Goal: Contribute content: Contribute content

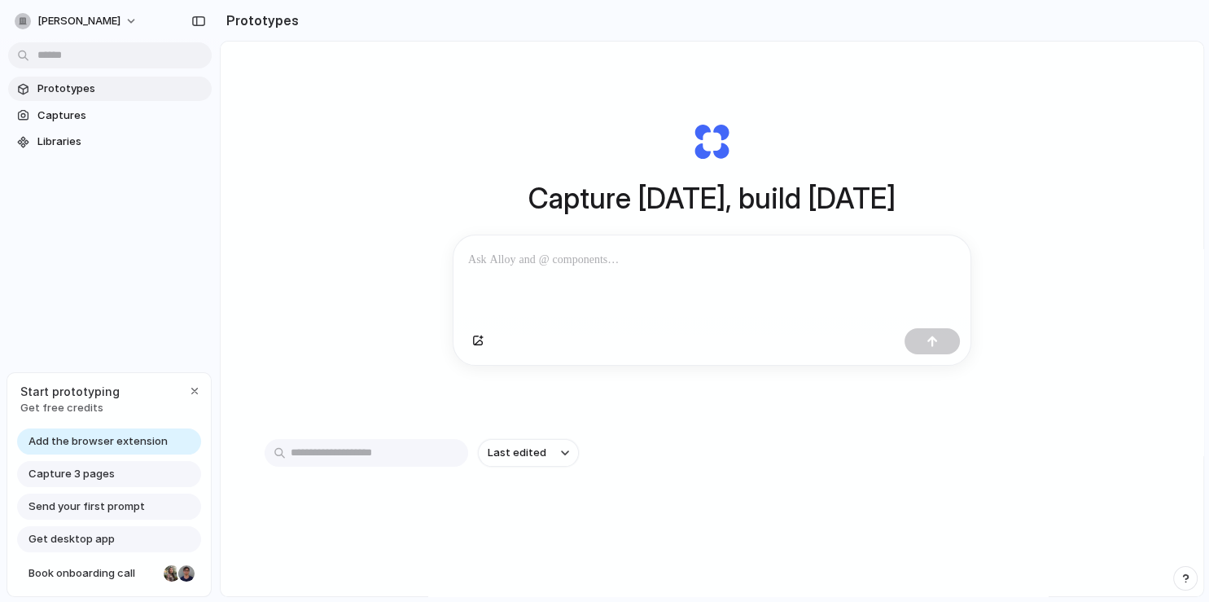
click at [534, 274] on div at bounding box center [711, 278] width 517 height 86
click at [538, 276] on div at bounding box center [711, 278] width 517 height 86
click at [539, 263] on p at bounding box center [712, 260] width 488 height 20
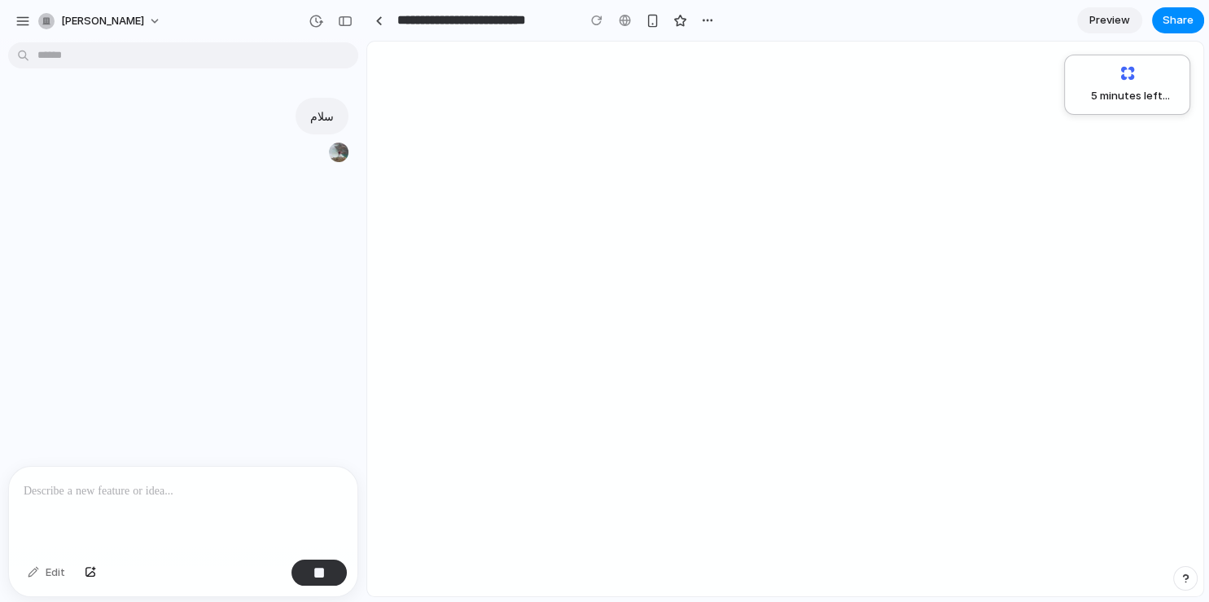
click at [1125, 77] on div "5 minutes left ..." at bounding box center [1127, 84] width 105 height 39
click at [1048, 233] on div "5 minutes left" at bounding box center [785, 319] width 836 height 554
click at [1148, 91] on span "5 minutes left ..." at bounding box center [1124, 96] width 91 height 16
click at [321, 310] on div "سلام" at bounding box center [178, 257] width 357 height 417
click at [90, 481] on p at bounding box center [183, 491] width 319 height 20
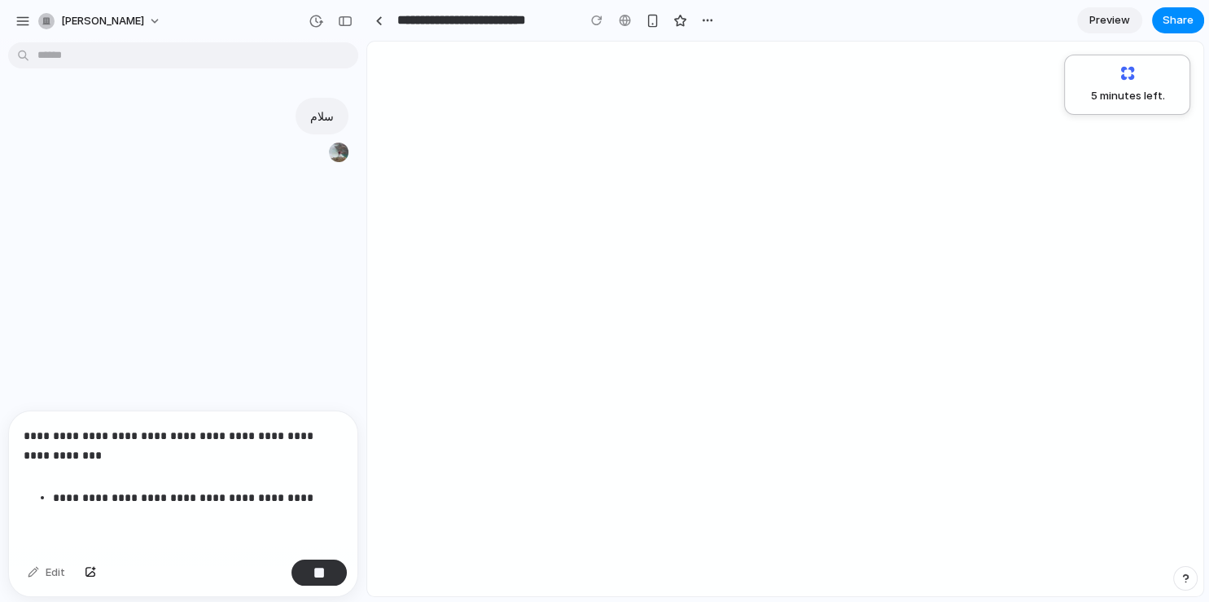
click at [53, 488] on li "**********" at bounding box center [198, 498] width 290 height 20
click at [202, 457] on p at bounding box center [176, 467] width 305 height 20
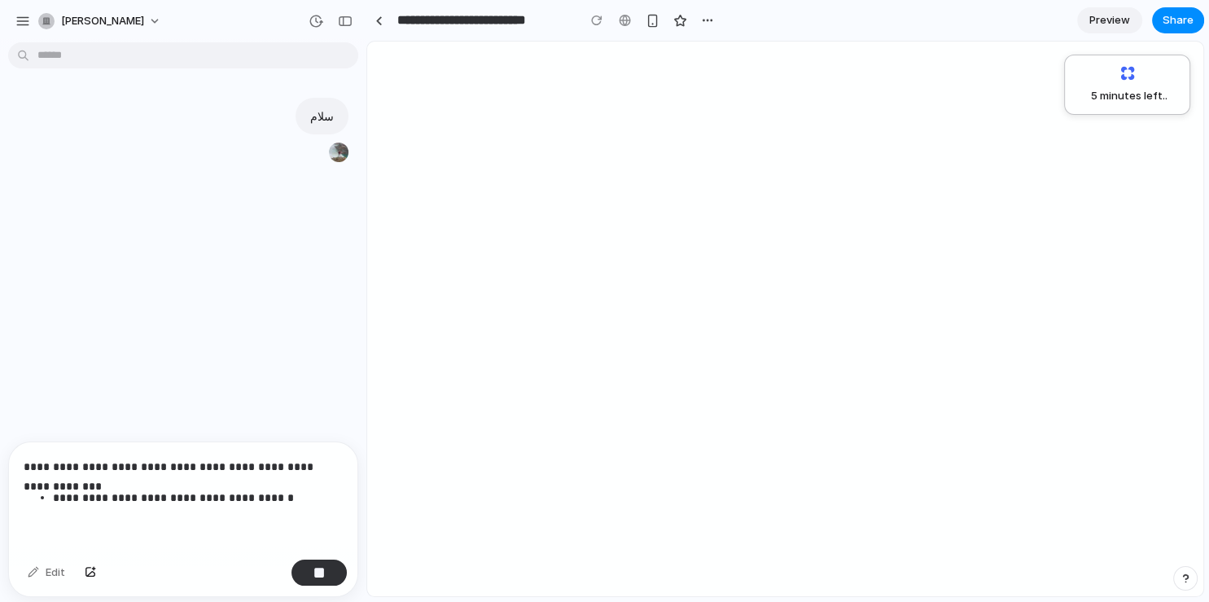
click at [246, 514] on div "**********" at bounding box center [183, 497] width 348 height 111
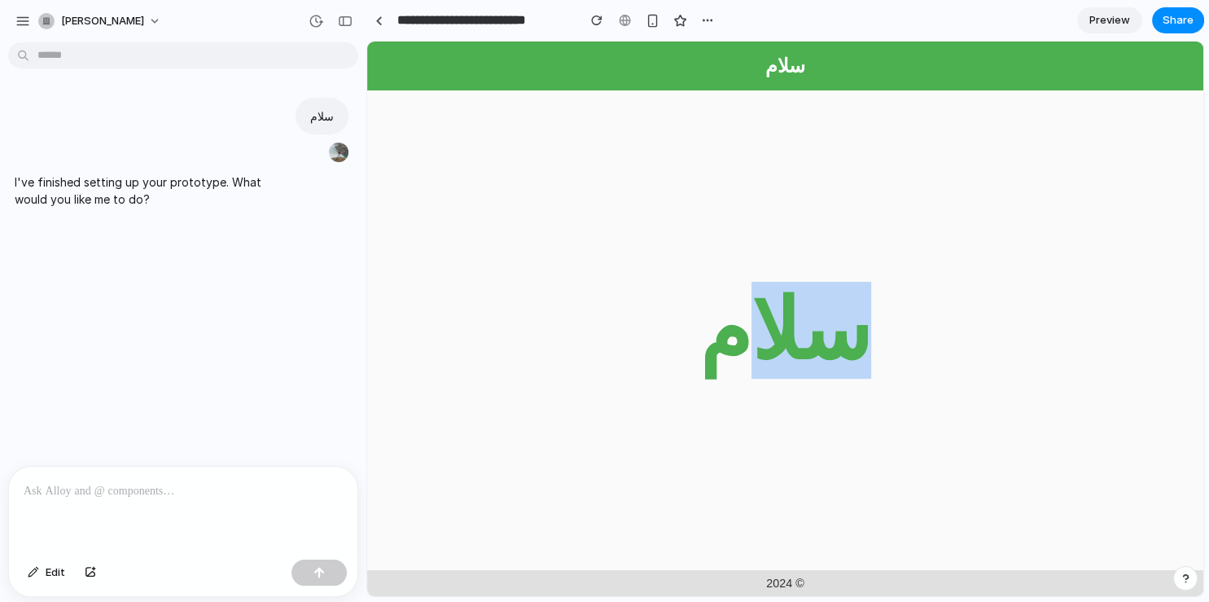
drag, startPoint x: 764, startPoint y: 419, endPoint x: 859, endPoint y: 377, distance: 104.2
click at [916, 419] on main "سلام" at bounding box center [785, 329] width 836 height 479
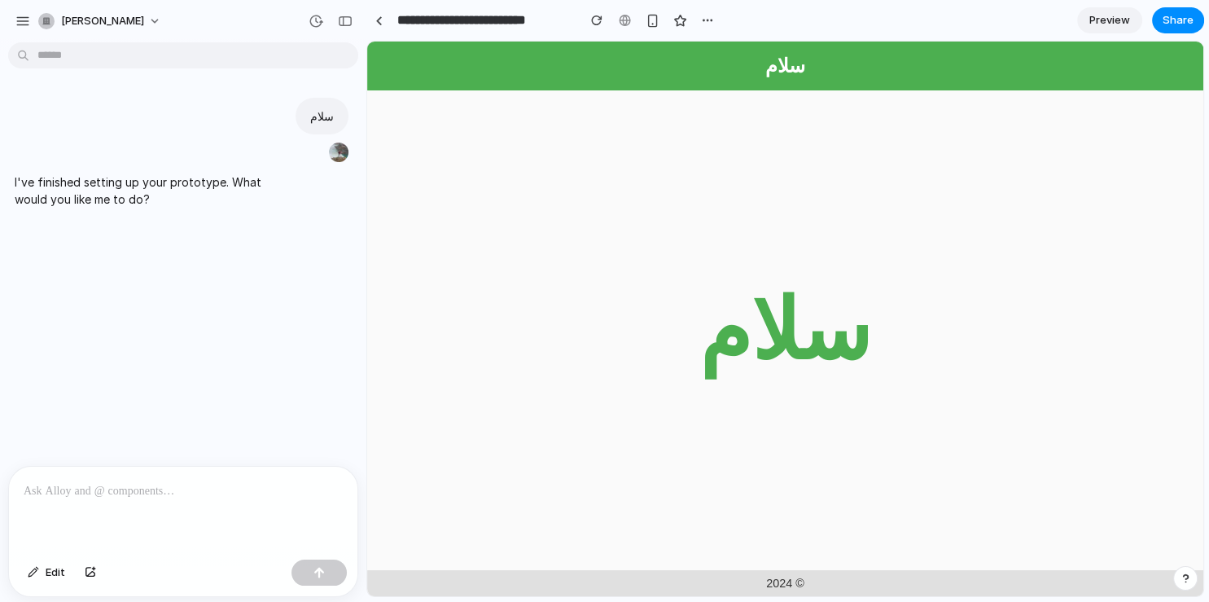
drag, startPoint x: 928, startPoint y: 360, endPoint x: 937, endPoint y: 357, distance: 9.3
click at [937, 357] on main "سلام" at bounding box center [785, 329] width 836 height 479
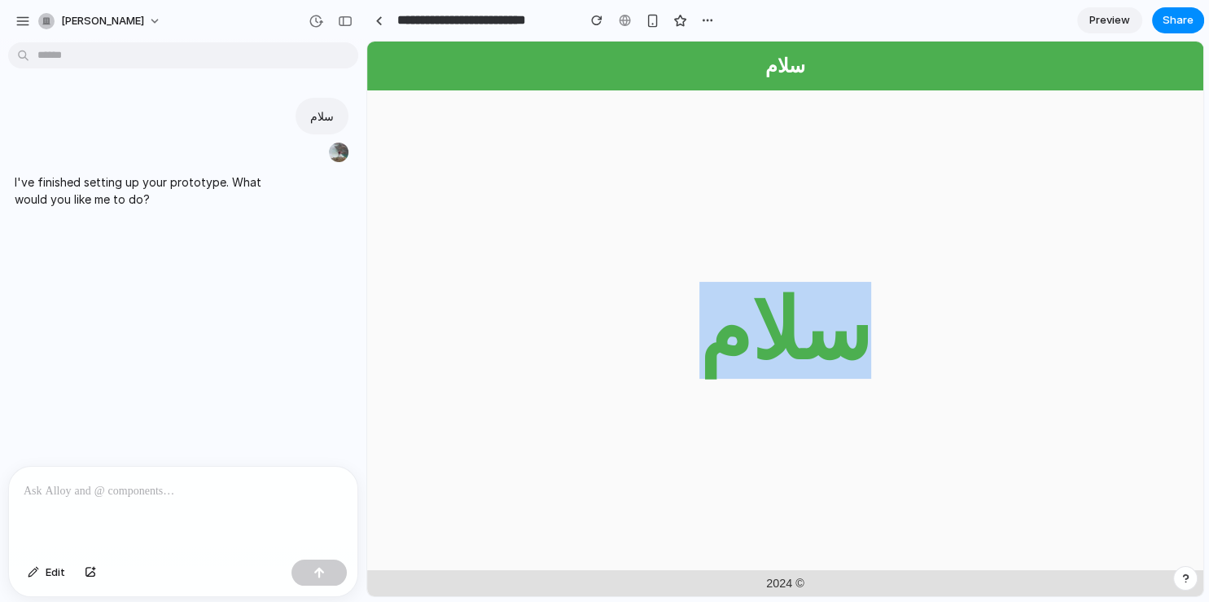
drag, startPoint x: 887, startPoint y: 357, endPoint x: 580, endPoint y: 342, distance: 307.3
click at [592, 351] on main "سلام" at bounding box center [785, 329] width 836 height 479
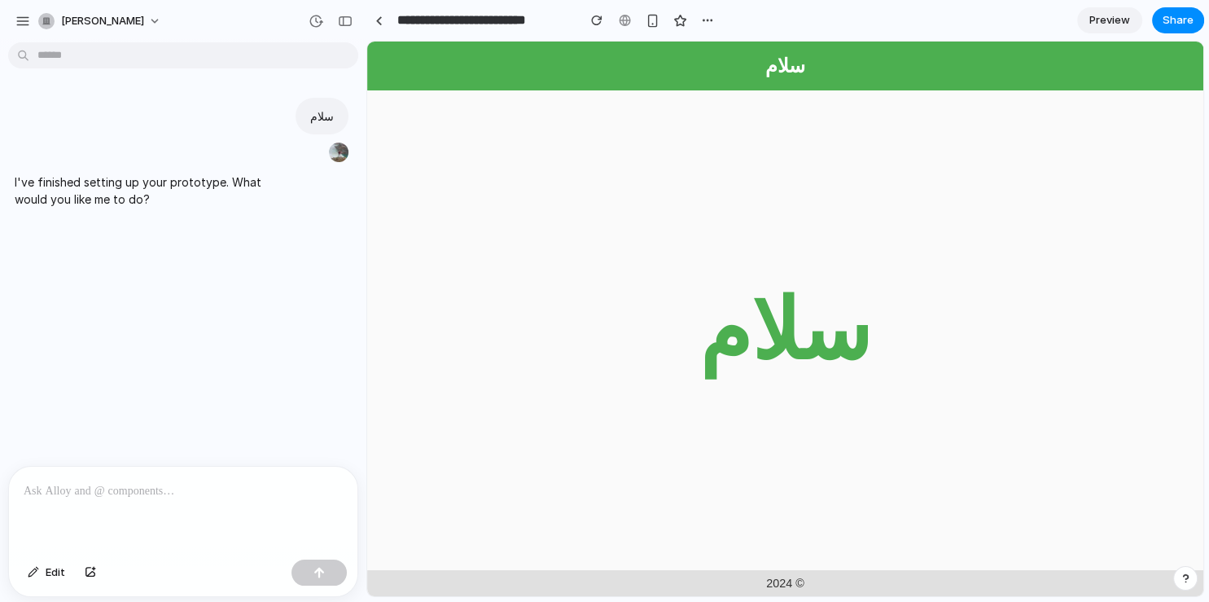
click at [849, 400] on main "سلام" at bounding box center [785, 329] width 836 height 479
click at [264, 497] on div at bounding box center [183, 509] width 348 height 86
click at [187, 501] on div at bounding box center [183, 509] width 348 height 86
click at [309, 574] on button "button" at bounding box center [318, 572] width 55 height 26
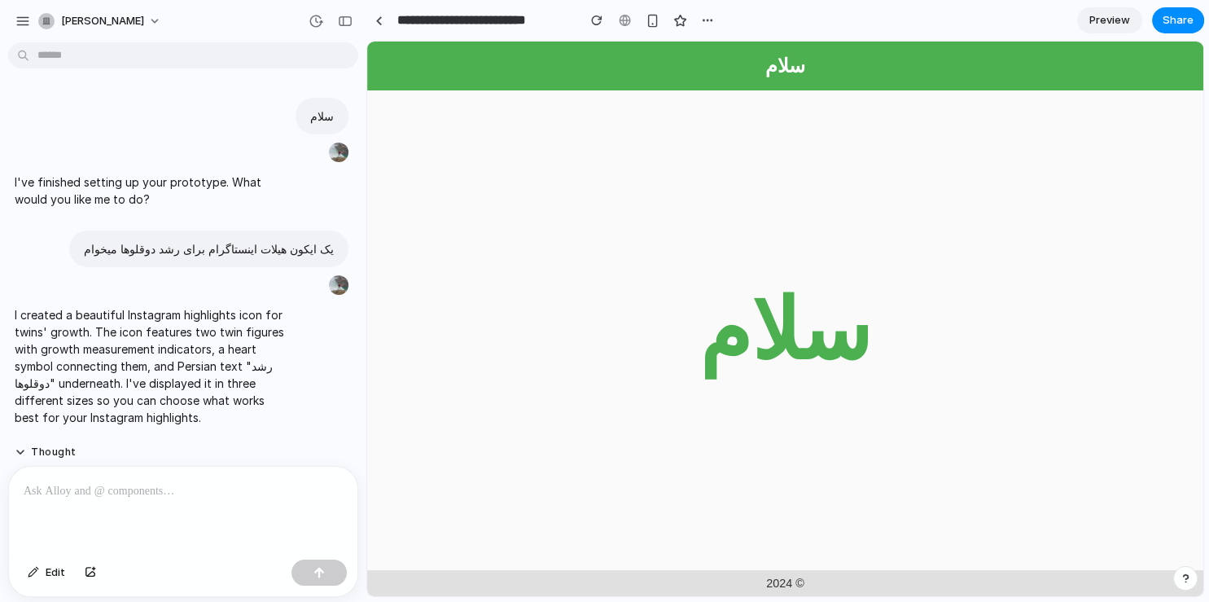
scroll to position [332, 0]
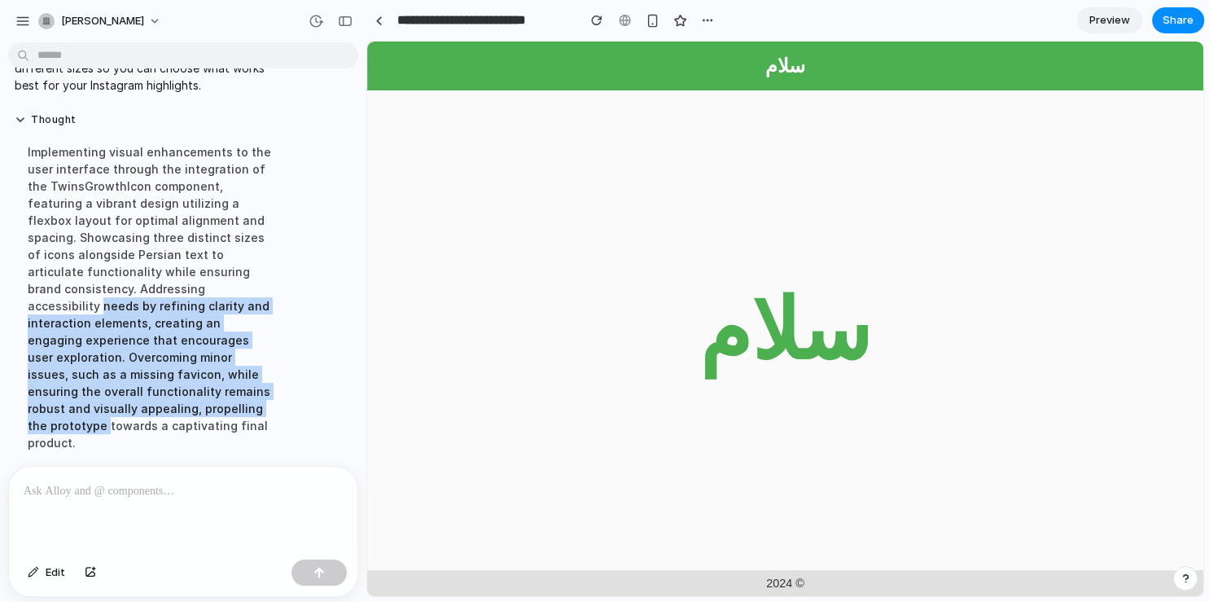
drag, startPoint x: 357, startPoint y: 399, endPoint x: 357, endPoint y: 282, distance: 117.2
click at [357, 282] on div "سلام I've finished setting up your prototype. What would you like me to do? یک …" at bounding box center [183, 325] width 366 height 553
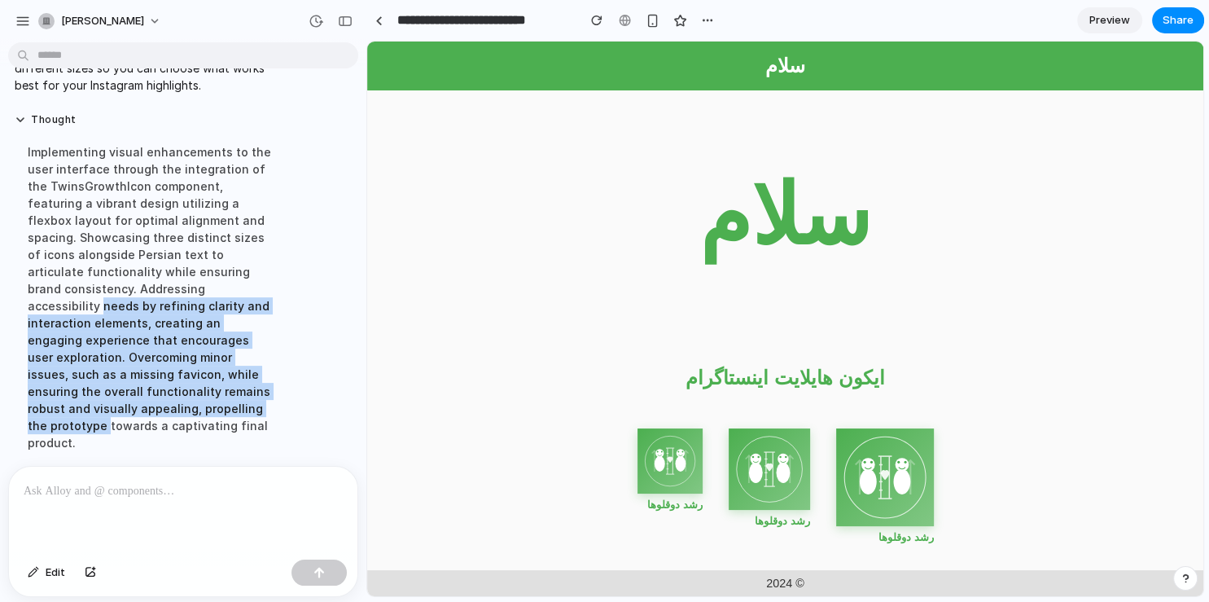
scroll to position [0, 0]
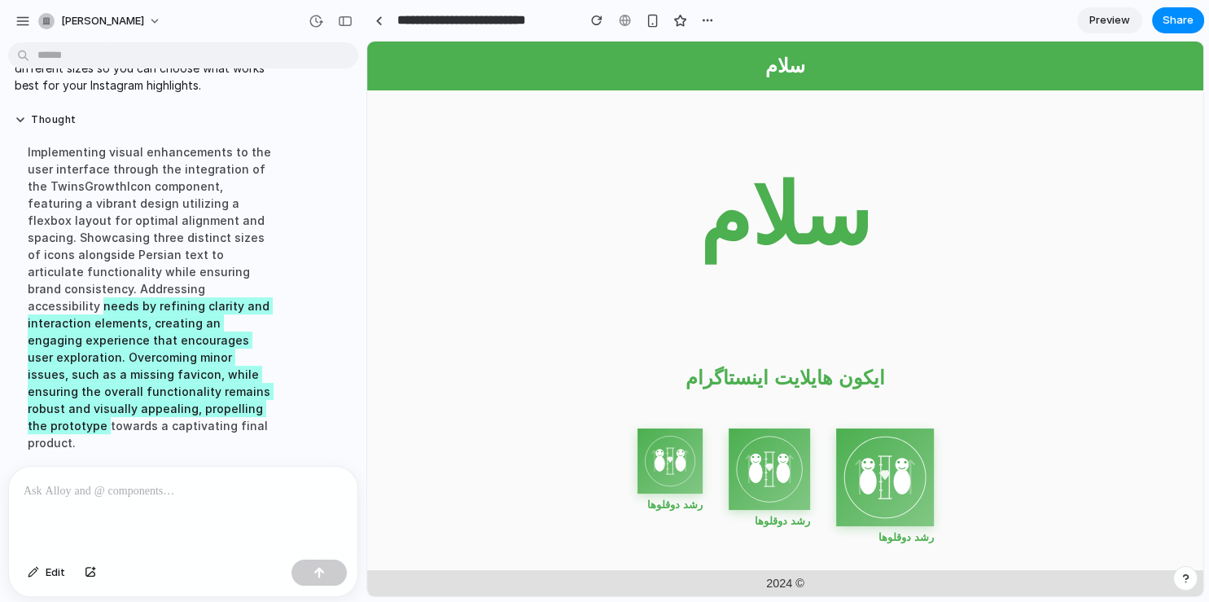
click at [468, 296] on main "سلام" at bounding box center [785, 215] width 836 height 250
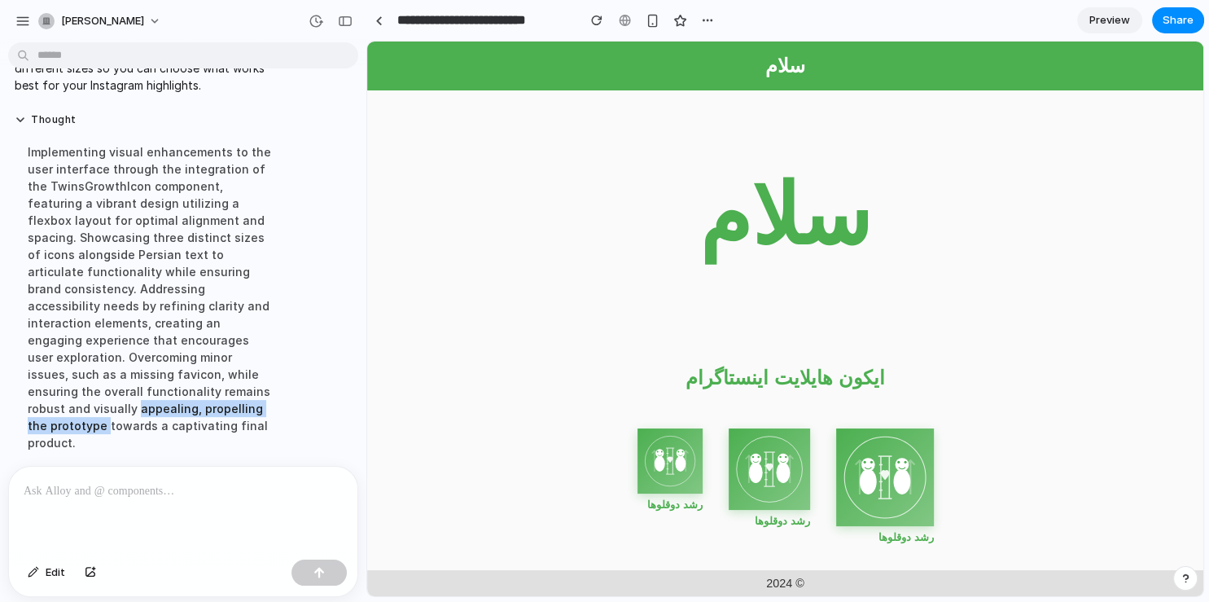
drag, startPoint x: 360, startPoint y: 409, endPoint x: 409, endPoint y: 176, distance: 237.9
click at [366, 176] on div "سلام I've finished setting up your prototype. What would you like me to do? یک …" at bounding box center [183, 301] width 366 height 602
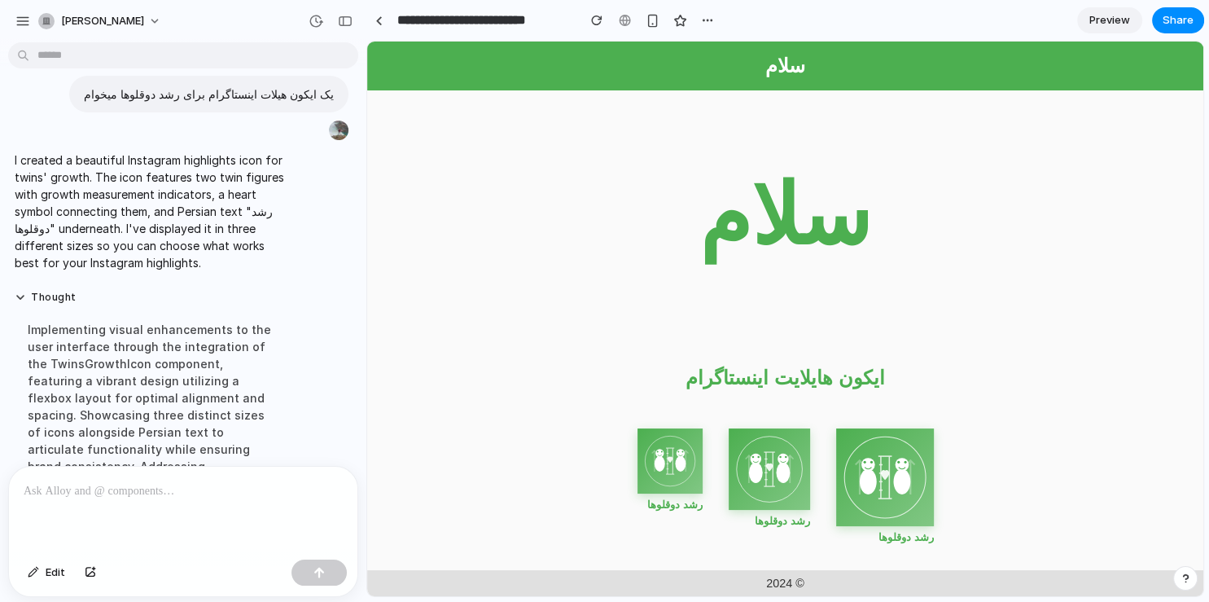
scroll to position [332, 0]
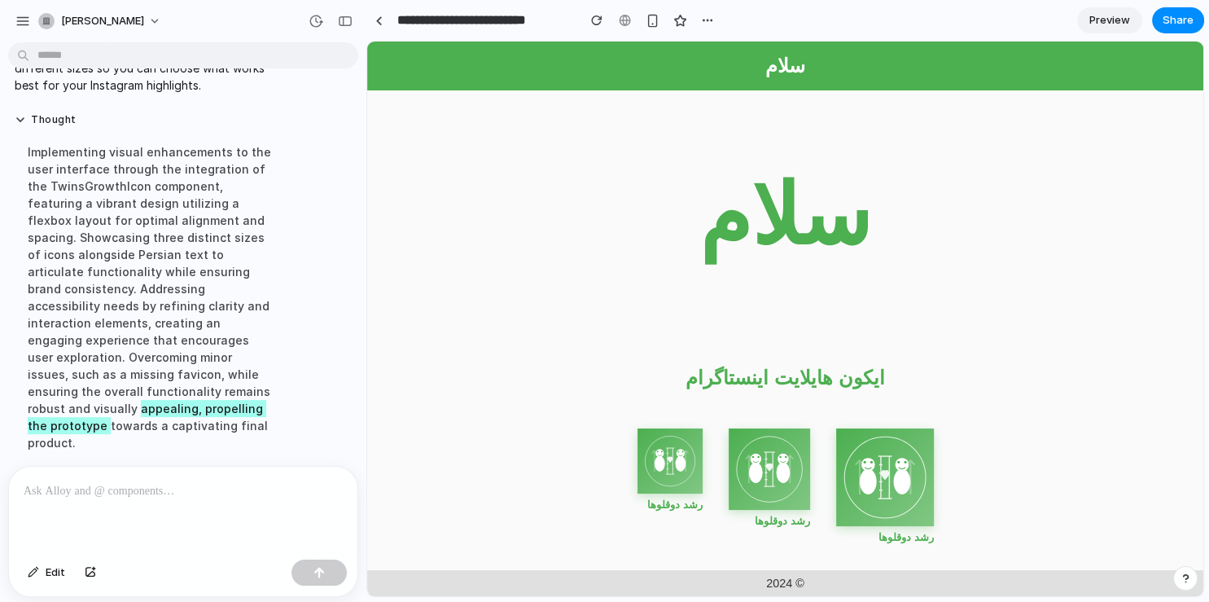
drag, startPoint x: 856, startPoint y: 365, endPoint x: 1193, endPoint y: 368, distance: 337.0
click at [859, 366] on div "ایکون هایلایت اینستاگرام رشد دوقلوها رشد دوقلوها رشد دوقلوها" at bounding box center [785, 455] width 836 height 230
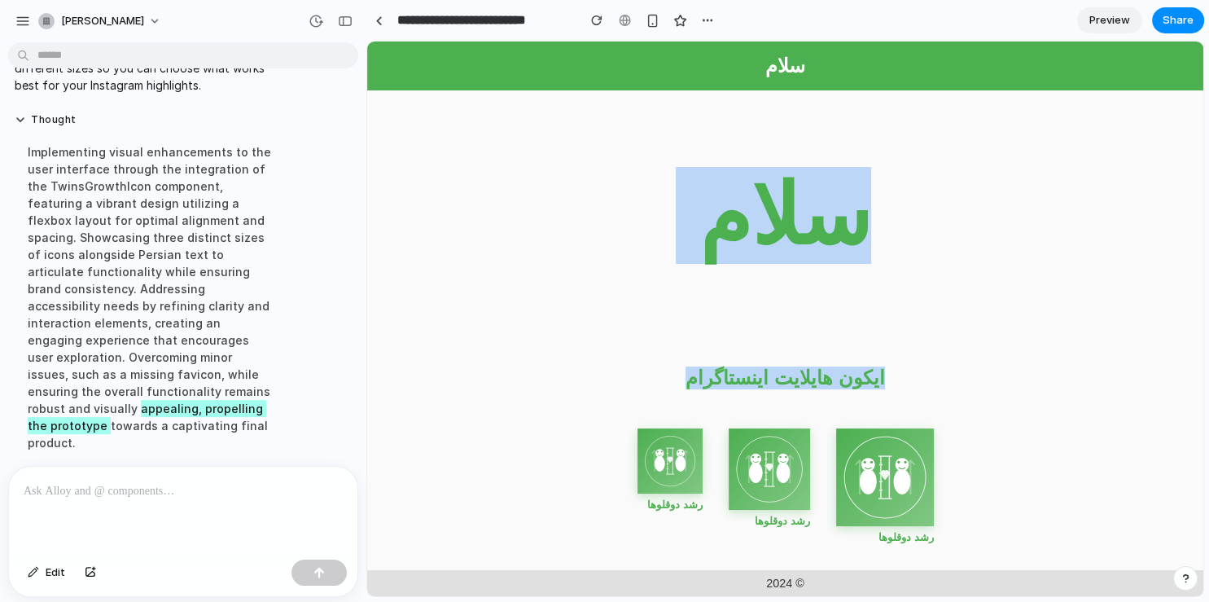
drag, startPoint x: 1196, startPoint y: 380, endPoint x: 1184, endPoint y: 409, distance: 30.7
click at [1195, 409] on body "سلام سلام ایکون هایلایت اینستاگرام رشد دوقلوها رشد دوقلوها رشد دوقلوها © 2024" at bounding box center [785, 319] width 836 height 554
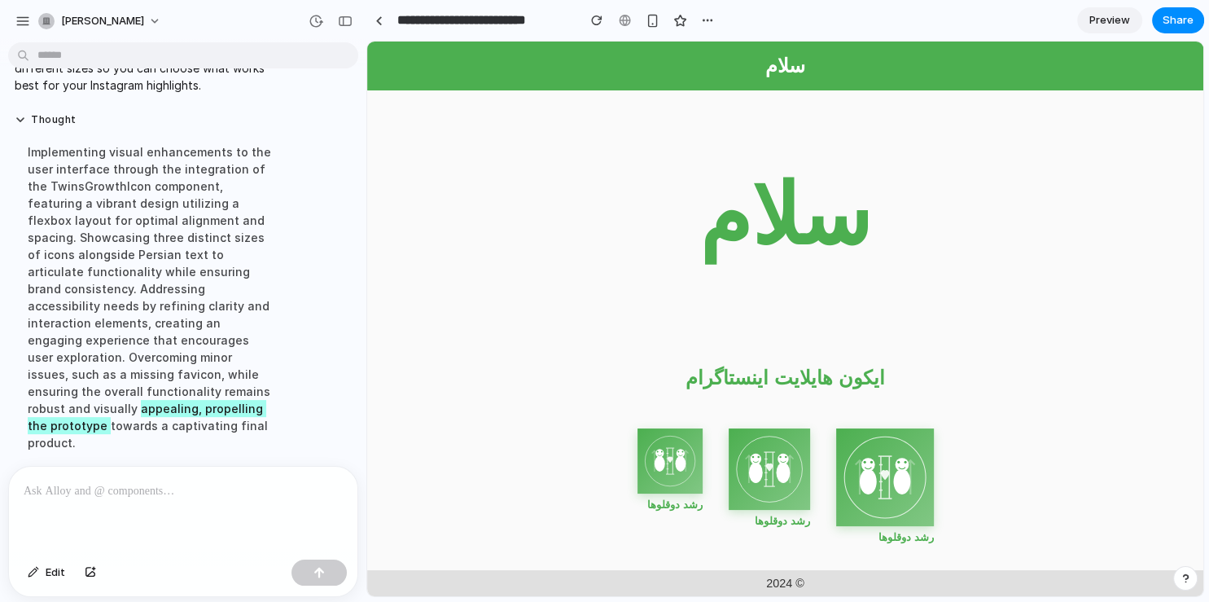
click at [905, 351] on div "ایکون هایلایت اینستاگرام رشد دوقلوها رشد دوقلوها رشد دوقلوها" at bounding box center [785, 455] width 836 height 230
click at [669, 468] on icon at bounding box center [669, 460] width 65 height 65
drag, startPoint x: 751, startPoint y: 493, endPoint x: 777, endPoint y: 494, distance: 26.1
click at [777, 495] on icon at bounding box center [769, 468] width 81 height 81
drag, startPoint x: 781, startPoint y: 490, endPoint x: 865, endPoint y: 462, distance: 89.3
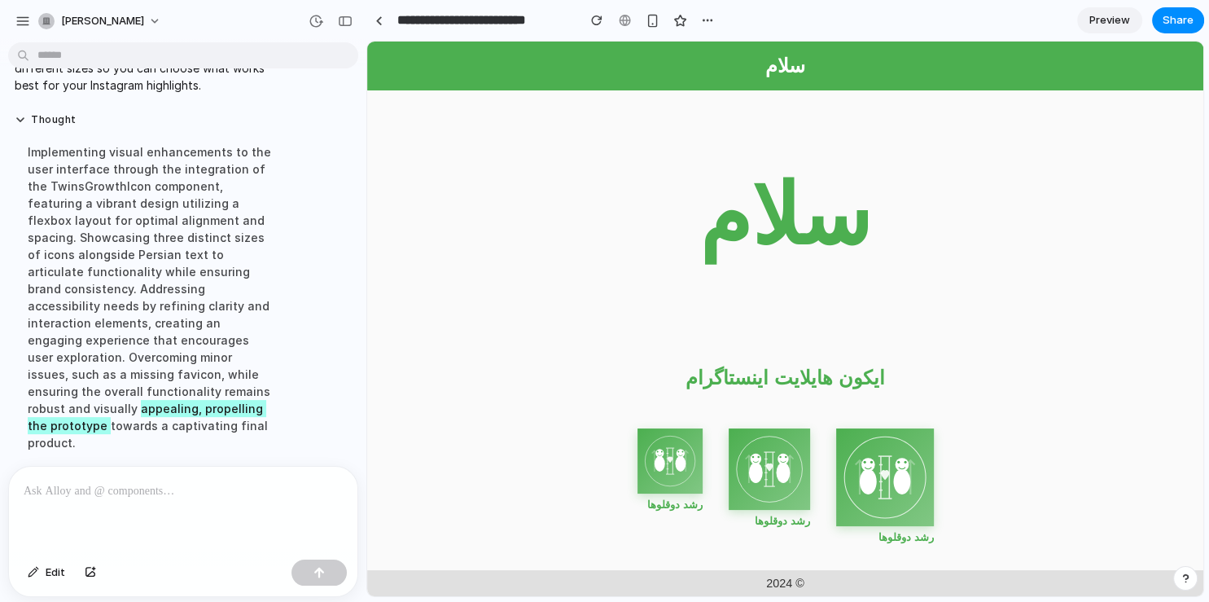
click at [864, 461] on div "رشد دوقلوها رشد دوقلوها رشد دوقلوها" at bounding box center [785, 486] width 296 height 116
drag, startPoint x: 895, startPoint y: 502, endPoint x: 996, endPoint y: 476, distance: 104.3
click at [989, 484] on div "ایکون هایلایت اینستاگرام رشد دوقلوها رشد دوقلوها رشد دوقلوها" at bounding box center [785, 455] width 836 height 230
click at [999, 478] on div "ایکون هایلایت اینستاگرام رشد دوقلوها رشد دوقلوها رشد دوقلوها" at bounding box center [785, 455] width 836 height 230
drag, startPoint x: 805, startPoint y: 354, endPoint x: 859, endPoint y: 379, distance: 59.4
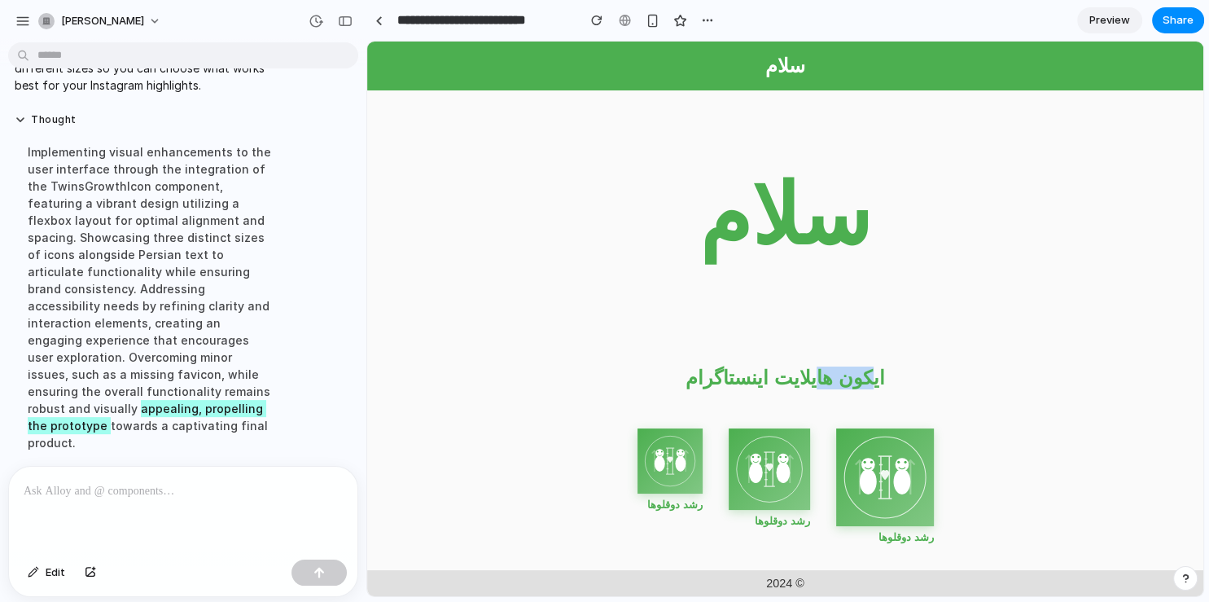
click at [859, 379] on div "ایکون هایلایت اینستاگرام رشد دوقلوها رشد دوقلوها رشد دوقلوها" at bounding box center [785, 455] width 836 height 230
click at [886, 377] on div "ایکون هایلایت اینستاگرام رشد دوقلوها رشد دوقلوها رشد دوقلوها" at bounding box center [785, 455] width 836 height 230
click at [956, 378] on div "ایکون هایلایت اینستاگرام رشد دوقلوها رشد دوقلوها رشد دوقلوها" at bounding box center [785, 455] width 836 height 230
click at [798, 379] on h2 "ایکون هایلایت اینستاگرام" at bounding box center [784, 377] width 199 height 23
drag, startPoint x: 850, startPoint y: 383, endPoint x: 913, endPoint y: 389, distance: 63.8
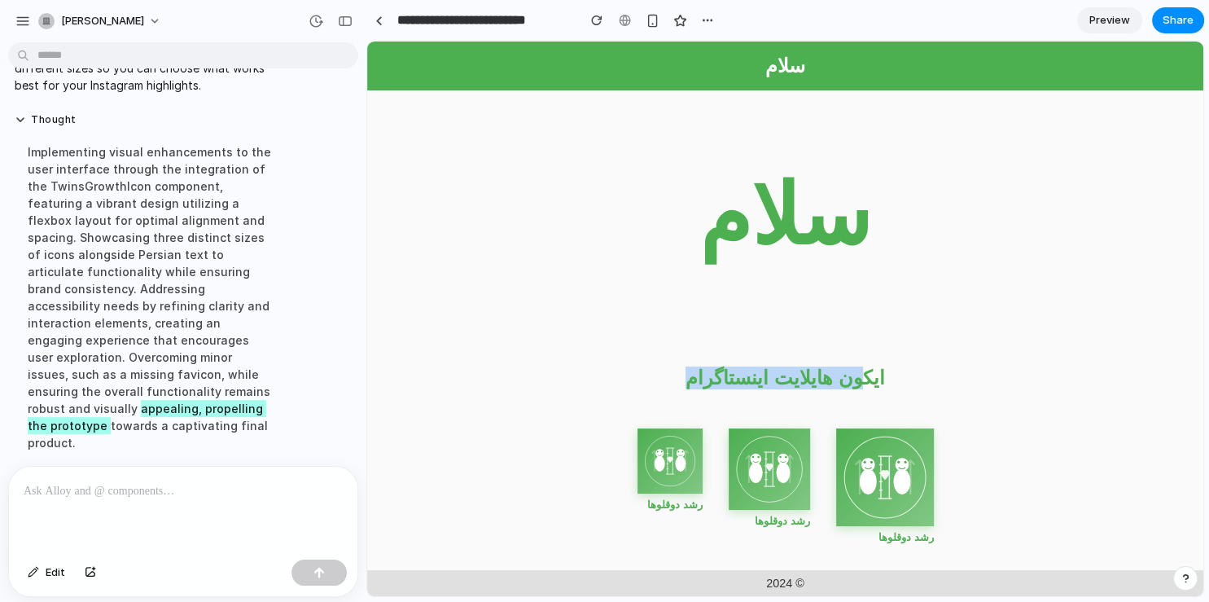
click at [911, 389] on div "ایکون هایلایت اینستاگرام رشد دوقلوها رشد دوقلوها رشد دوقلوها" at bounding box center [785, 455] width 836 height 230
click at [916, 392] on div "ایکون هایلایت اینستاگرام رشد دوقلوها رشد دوقلوها رشد دوقلوها" at bounding box center [785, 455] width 836 height 230
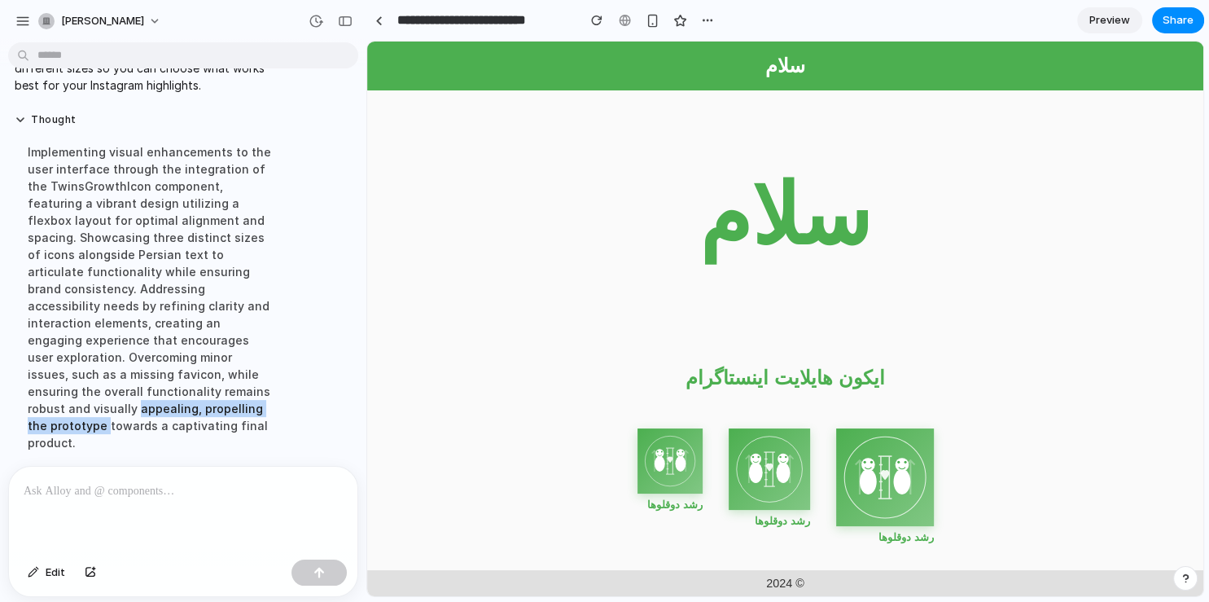
click at [1112, 19] on span "Preview" at bounding box center [1109, 20] width 41 height 16
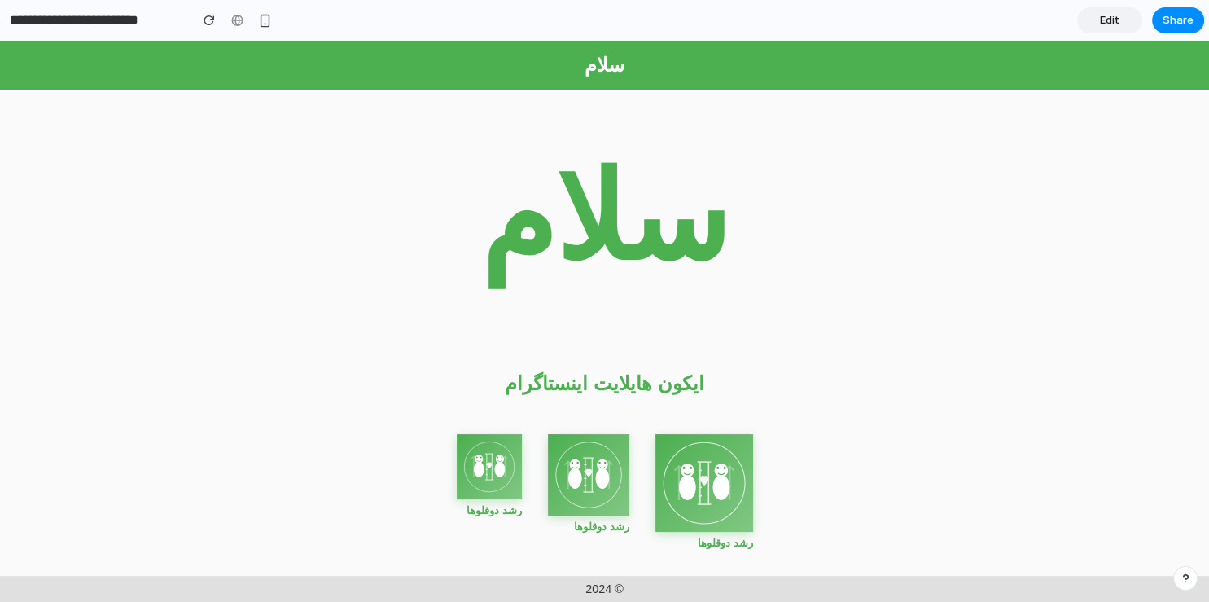
click at [1111, 20] on span "Edit" at bounding box center [1110, 20] width 20 height 16
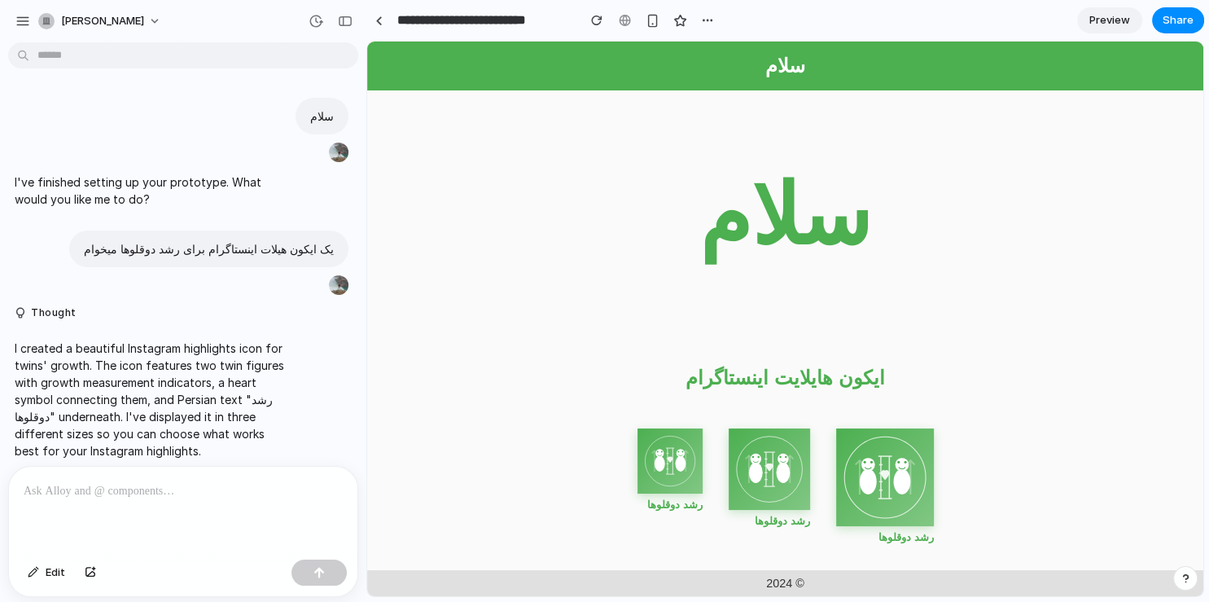
click at [357, 204] on div "سلام I've finished setting up your prototype. What would you like me to do? یک …" at bounding box center [183, 325] width 366 height 553
click at [520, 169] on main "سلام" at bounding box center [785, 215] width 836 height 250
click at [149, 21] on button "[PERSON_NAME]" at bounding box center [101, 21] width 138 height 26
